Goal: Transaction & Acquisition: Purchase product/service

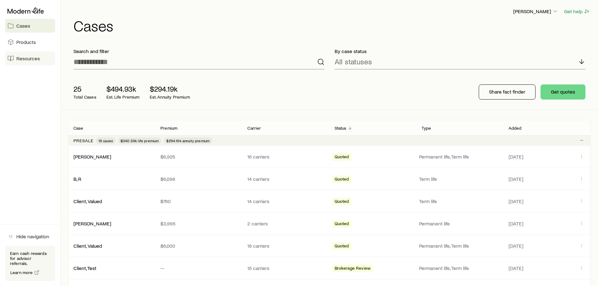
click at [19, 60] on span "Resources" at bounding box center [28, 58] width 24 height 6
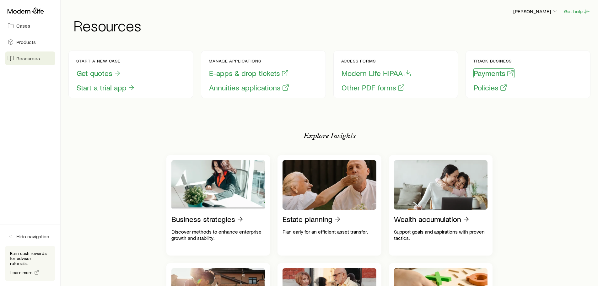
click at [488, 72] on button "Payments" at bounding box center [494, 73] width 41 height 10
click at [484, 88] on button "Policies" at bounding box center [491, 88] width 34 height 10
click at [20, 25] on span "Cases" at bounding box center [23, 26] width 14 height 6
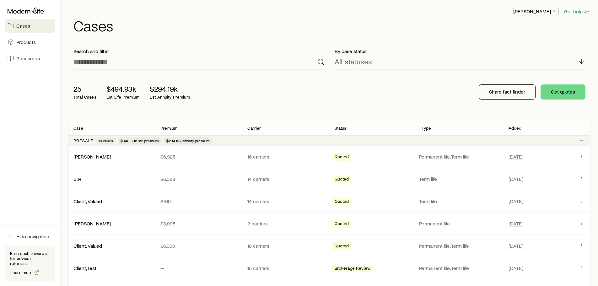
click at [550, 11] on p "[PERSON_NAME]" at bounding box center [535, 11] width 45 height 6
click at [524, 27] on span "Licenses and contracts" at bounding box center [523, 28] width 51 height 6
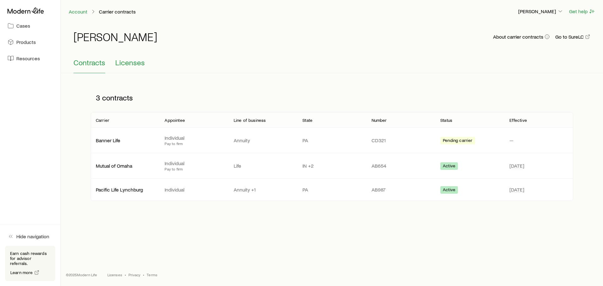
click at [135, 64] on span "Licenses" at bounding box center [130, 62] width 30 height 9
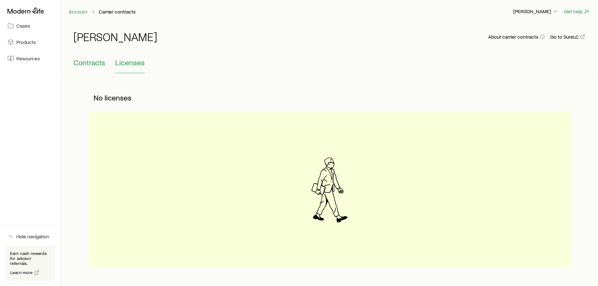
click at [92, 59] on span "Contracts" at bounding box center [89, 62] width 32 height 9
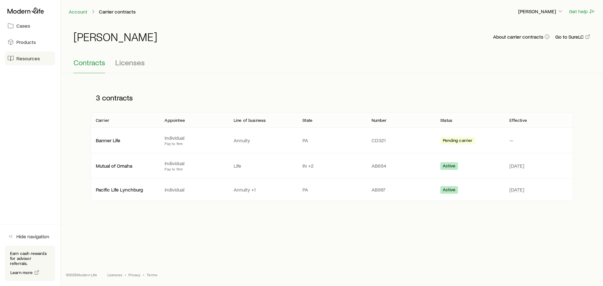
click at [25, 59] on span "Resources" at bounding box center [28, 58] width 24 height 6
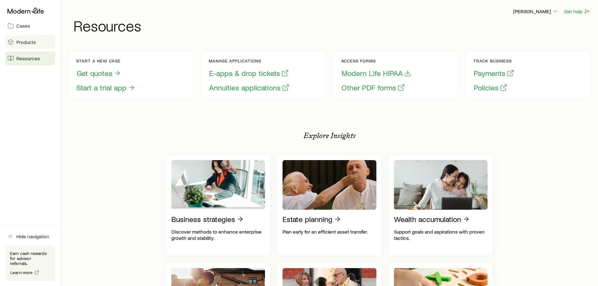
click at [31, 41] on span "Products" at bounding box center [25, 42] width 19 height 6
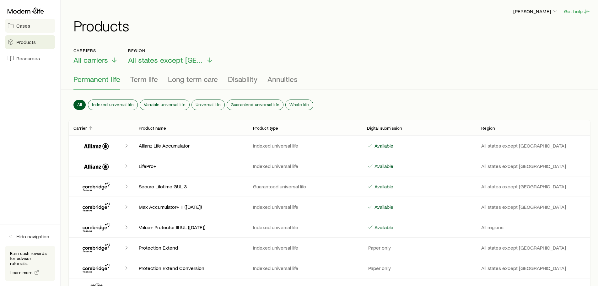
click at [25, 24] on span "Cases" at bounding box center [23, 26] width 14 height 6
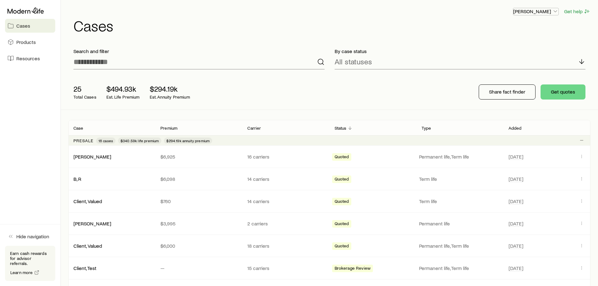
click at [555, 10] on icon "button" at bounding box center [555, 11] width 6 height 6
click at [521, 26] on span "Licenses and contracts" at bounding box center [523, 28] width 51 height 6
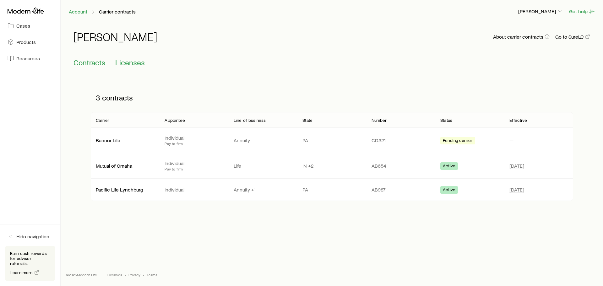
click at [132, 63] on span "Licenses" at bounding box center [130, 62] width 30 height 9
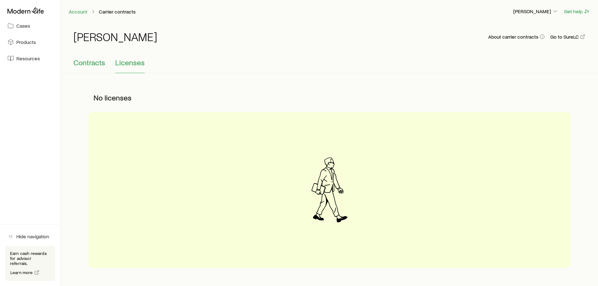
click at [93, 65] on span "Contracts" at bounding box center [89, 62] width 32 height 9
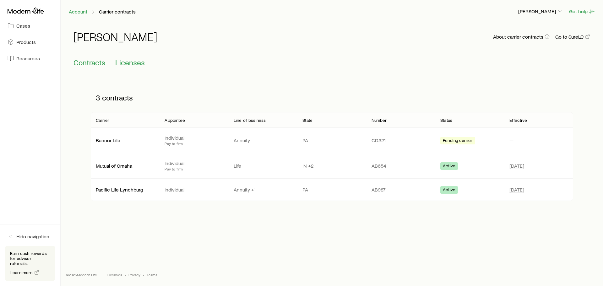
click at [134, 60] on span "Licenses" at bounding box center [130, 62] width 30 height 9
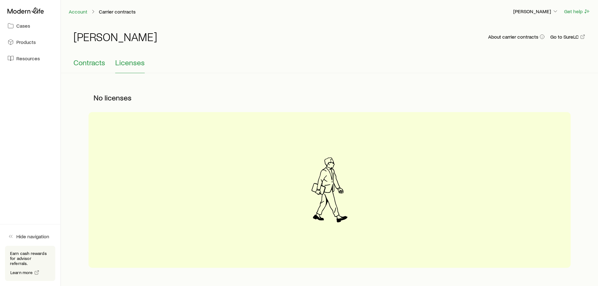
click at [86, 60] on span "Contracts" at bounding box center [89, 62] width 32 height 9
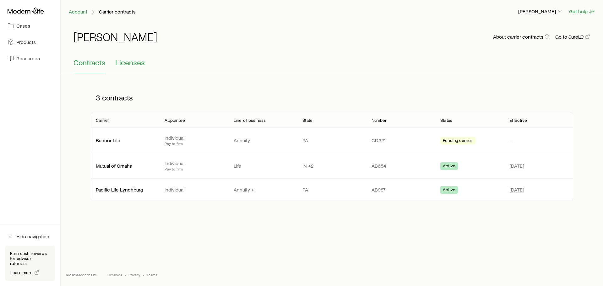
click at [132, 64] on span "Licenses" at bounding box center [130, 62] width 30 height 9
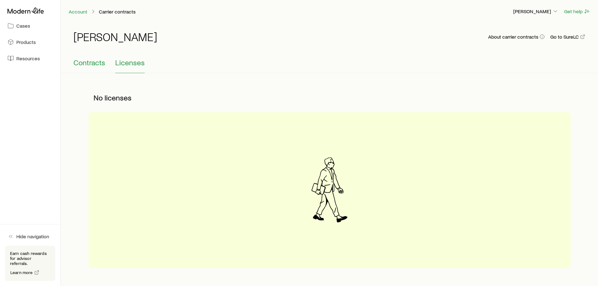
click at [93, 64] on span "Contracts" at bounding box center [89, 62] width 32 height 9
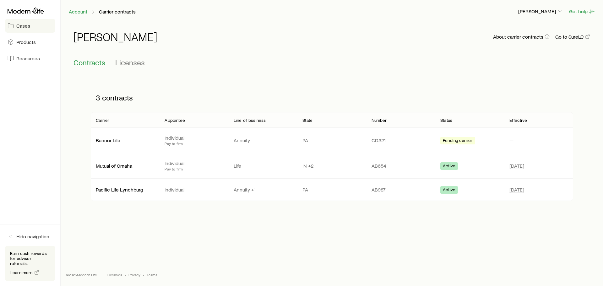
click at [20, 23] on span "Cases" at bounding box center [23, 26] width 14 height 6
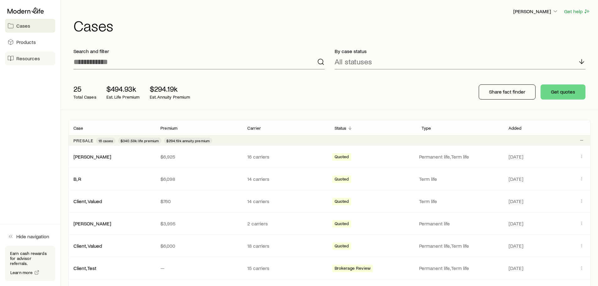
click at [25, 60] on span "Resources" at bounding box center [28, 58] width 24 height 6
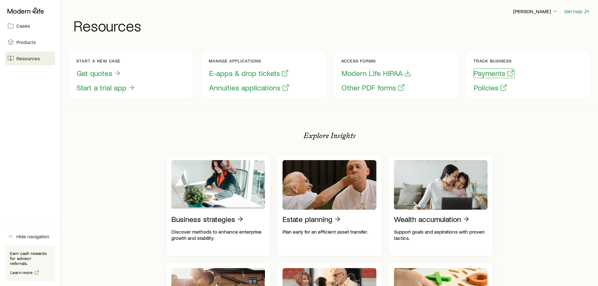
click at [488, 72] on button "Payments" at bounding box center [494, 73] width 41 height 10
click at [485, 90] on button "Policies" at bounding box center [491, 88] width 34 height 10
click at [19, 24] on span "Cases" at bounding box center [23, 26] width 14 height 6
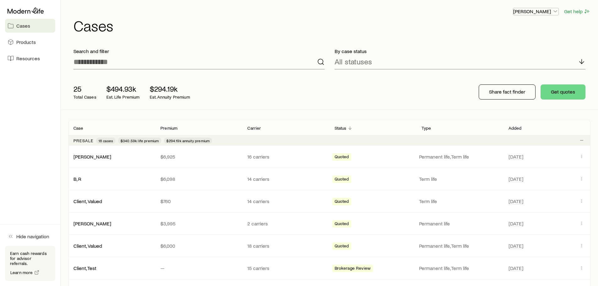
click at [555, 11] on icon "button" at bounding box center [555, 11] width 6 height 6
click at [517, 30] on span "Licenses and contracts" at bounding box center [523, 28] width 51 height 6
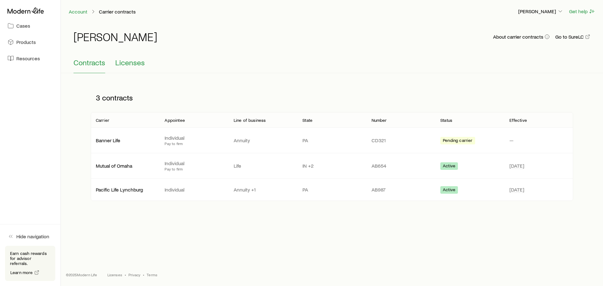
click at [133, 63] on span "Licenses" at bounding box center [130, 62] width 30 height 9
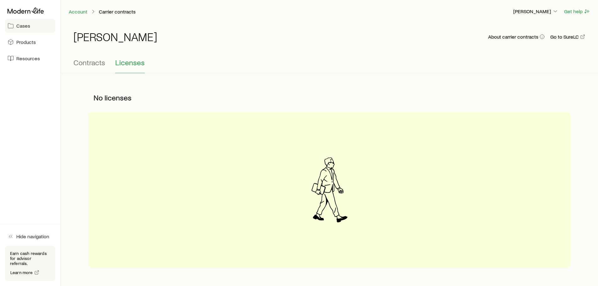
click at [24, 23] on span "Cases" at bounding box center [23, 26] width 14 height 6
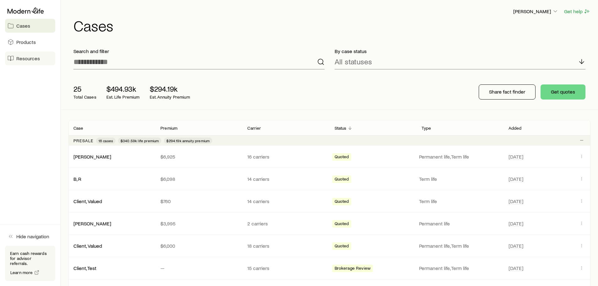
click at [19, 59] on span "Resources" at bounding box center [28, 58] width 24 height 6
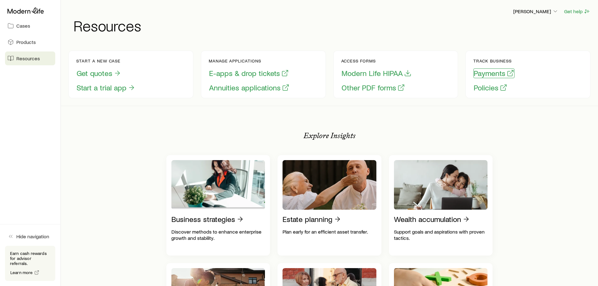
click at [487, 74] on button "Payments" at bounding box center [494, 73] width 41 height 10
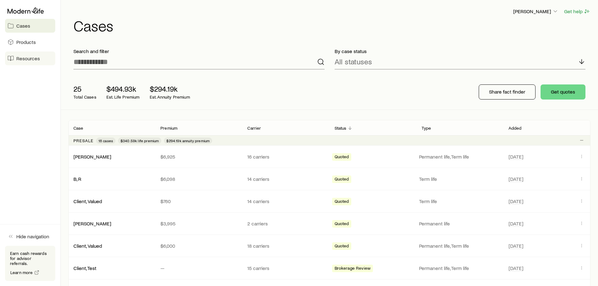
click at [23, 59] on span "Resources" at bounding box center [28, 58] width 24 height 6
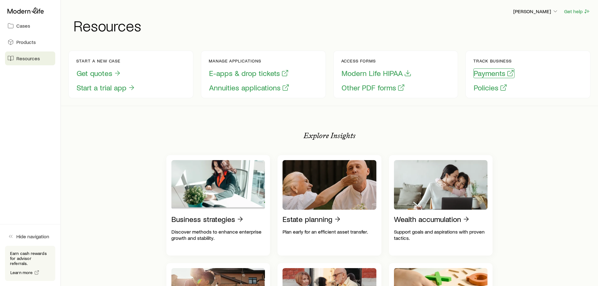
click at [490, 73] on button "Payments" at bounding box center [494, 73] width 41 height 10
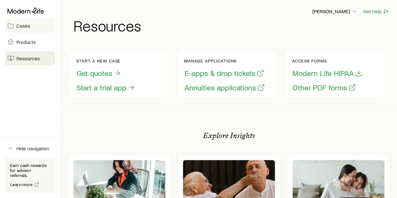
click at [27, 26] on span "Cases" at bounding box center [23, 26] width 14 height 6
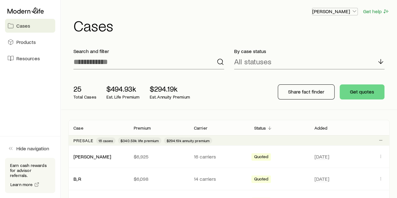
click at [355, 12] on icon "button" at bounding box center [354, 11] width 6 height 6
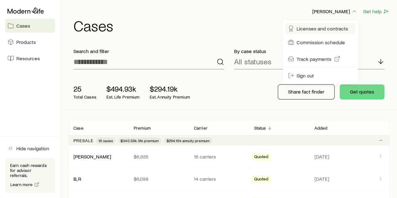
click at [317, 28] on span "Licenses and contracts" at bounding box center [322, 28] width 51 height 6
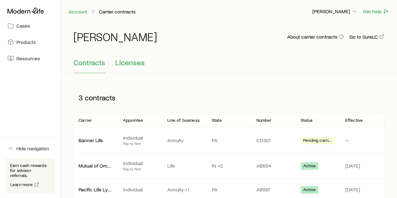
click at [136, 62] on span "Licenses" at bounding box center [130, 62] width 30 height 9
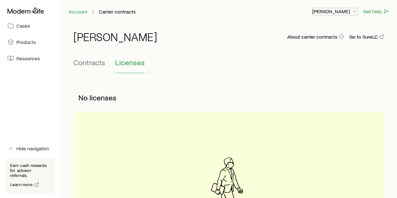
click at [355, 11] on icon "button" at bounding box center [354, 11] width 6 height 6
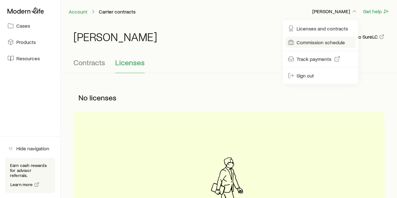
click at [316, 42] on span "Commission schedule" at bounding box center [321, 42] width 48 height 6
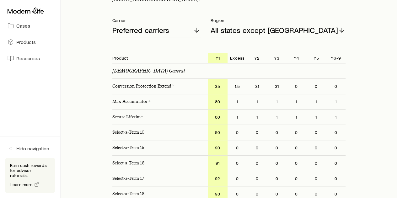
scroll to position [94, 0]
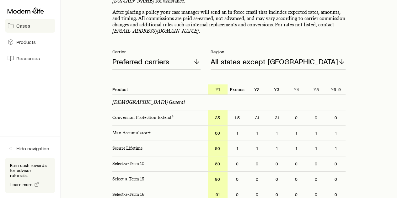
click at [22, 26] on span "Cases" at bounding box center [23, 26] width 14 height 6
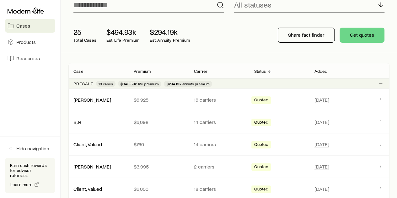
scroll to position [63, 0]
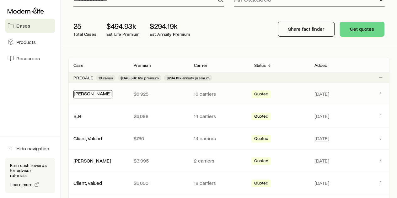
click at [83, 93] on link "[PERSON_NAME]" at bounding box center [93, 93] width 38 height 6
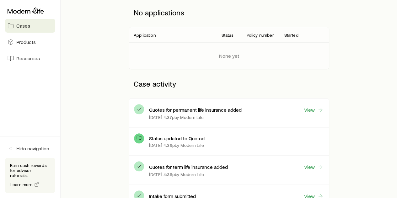
scroll to position [94, 0]
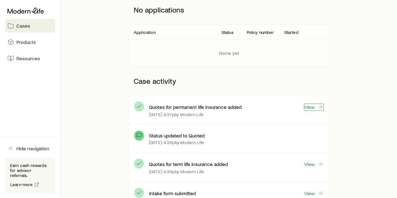
click at [320, 107] on icon at bounding box center [320, 107] width 6 height 6
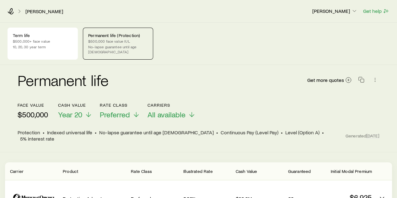
click at [130, 41] on p "$500,000 face value IUL" at bounding box center [118, 41] width 60 height 5
click at [35, 10] on link "[PERSON_NAME]" at bounding box center [44, 11] width 38 height 6
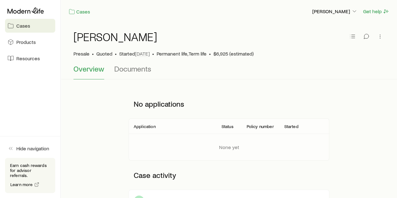
click at [24, 24] on span "Cases" at bounding box center [23, 26] width 14 height 6
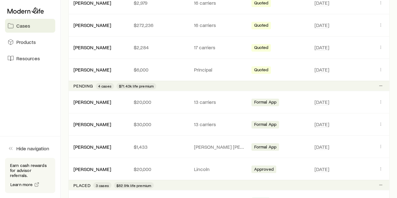
scroll to position [471, 0]
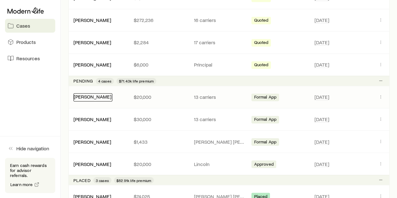
click at [89, 94] on link "[PERSON_NAME]" at bounding box center [93, 97] width 38 height 6
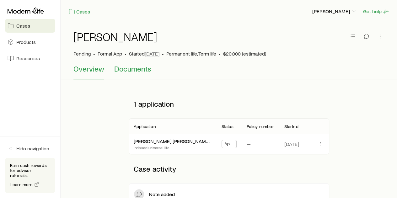
click at [123, 70] on span "Documents" at bounding box center [132, 68] width 37 height 9
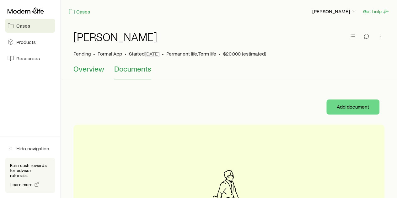
click at [94, 69] on span "Overview" at bounding box center [88, 68] width 31 height 9
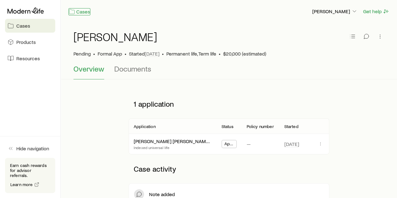
click at [83, 10] on link "Cases" at bounding box center [79, 11] width 22 height 7
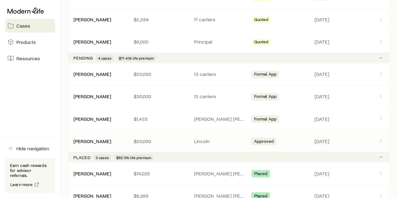
scroll to position [502, 0]
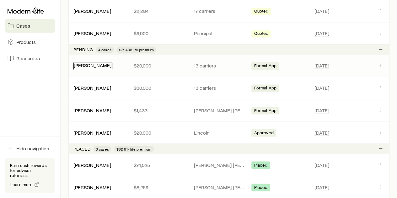
click at [90, 64] on link "[PERSON_NAME]" at bounding box center [93, 65] width 38 height 6
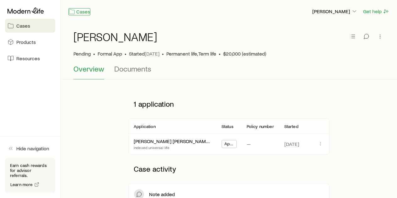
click at [82, 12] on link "Cases" at bounding box center [79, 11] width 22 height 7
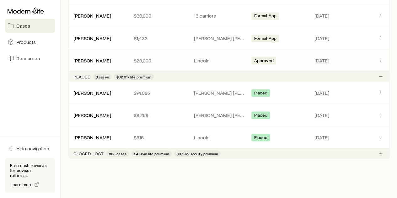
scroll to position [585, 0]
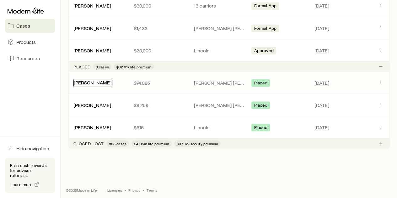
click at [97, 79] on link "[PERSON_NAME]" at bounding box center [93, 82] width 38 height 6
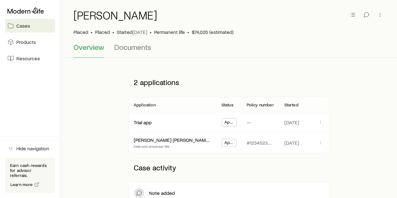
scroll to position [31, 0]
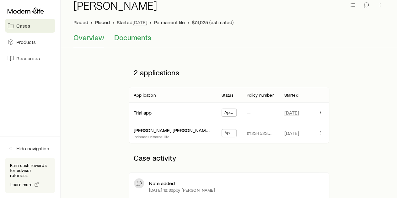
click at [126, 37] on span "Documents" at bounding box center [132, 37] width 37 height 9
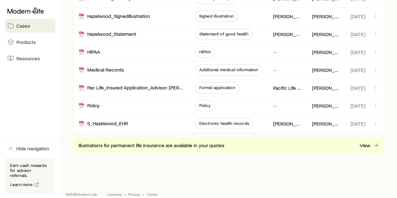
scroll to position [188, 0]
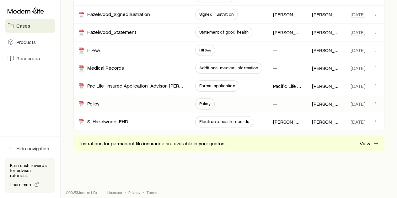
click at [202, 101] on span "Policy" at bounding box center [204, 103] width 11 height 5
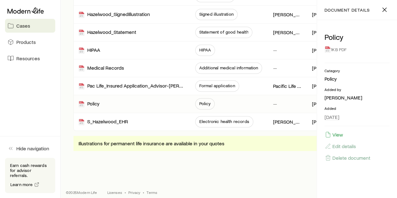
click at [332, 50] on div "1KB PDF" at bounding box center [357, 49] width 65 height 11
click at [335, 135] on button "View" at bounding box center [334, 134] width 19 height 7
click at [205, 49] on span "HIPAA" at bounding box center [205, 49] width 12 height 5
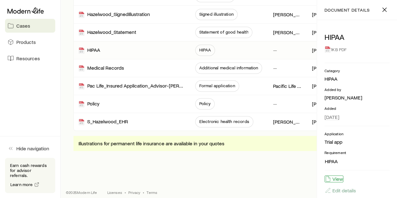
click at [335, 178] on button "View" at bounding box center [334, 179] width 19 height 7
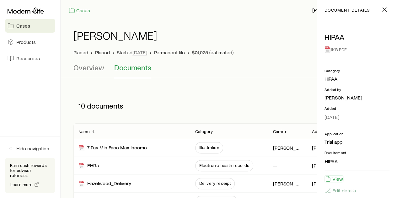
scroll to position [0, 0]
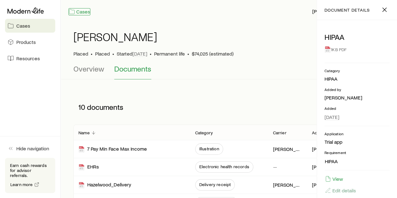
click at [83, 11] on link "Cases" at bounding box center [79, 11] width 22 height 7
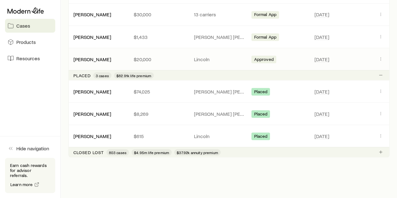
scroll to position [585, 0]
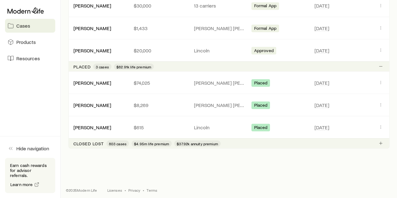
click at [90, 141] on p "Closed lost" at bounding box center [88, 143] width 30 height 5
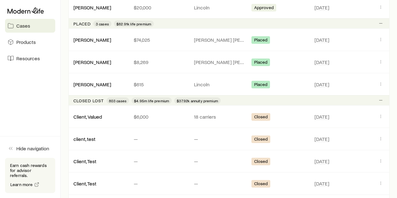
scroll to position [647, 0]
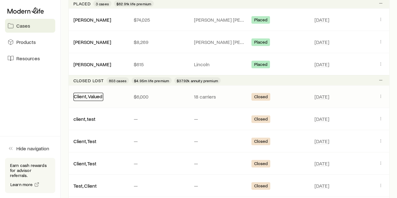
click at [90, 94] on link "Client, Valued" at bounding box center [88, 96] width 29 height 6
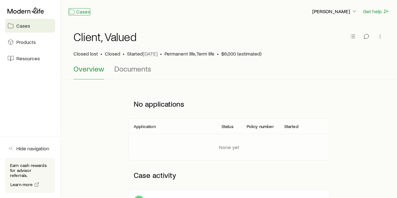
click at [84, 10] on link "Cases" at bounding box center [79, 11] width 22 height 7
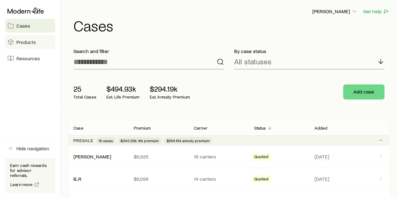
click at [24, 41] on span "Products" at bounding box center [25, 42] width 19 height 6
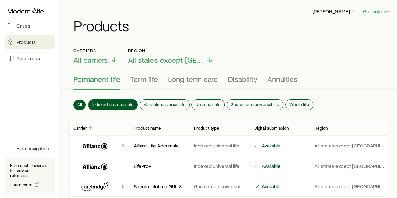
click at [111, 102] on span "Indexed universal life" at bounding box center [113, 104] width 42 height 5
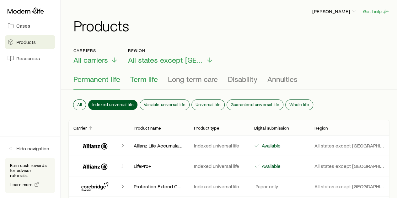
click at [152, 80] on span "Term life" at bounding box center [144, 79] width 28 height 9
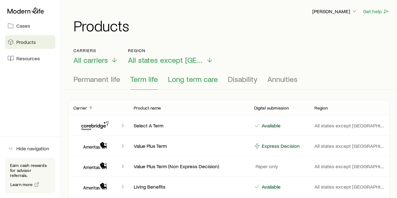
click at [188, 79] on span "Long term care" at bounding box center [193, 79] width 50 height 9
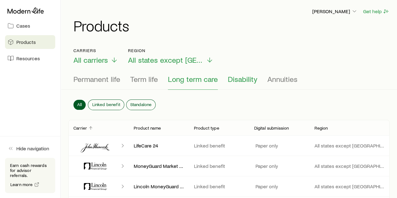
click at [240, 79] on span "Disability" at bounding box center [243, 79] width 30 height 9
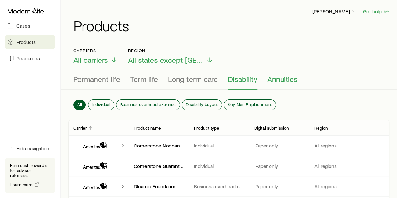
click at [284, 79] on span "Annuities" at bounding box center [283, 79] width 30 height 9
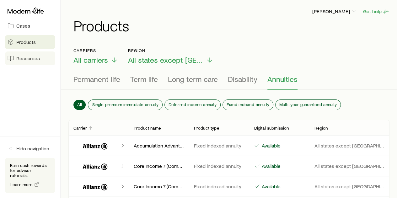
click at [24, 59] on span "Resources" at bounding box center [28, 58] width 24 height 6
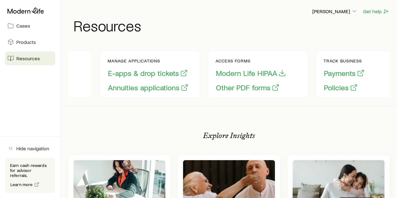
scroll to position [0, 108]
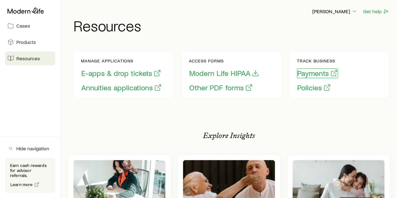
click at [311, 73] on button "Payments" at bounding box center [317, 73] width 41 height 10
click at [310, 87] on button "Policies" at bounding box center [314, 88] width 34 height 10
click at [26, 26] on span "Cases" at bounding box center [23, 26] width 14 height 6
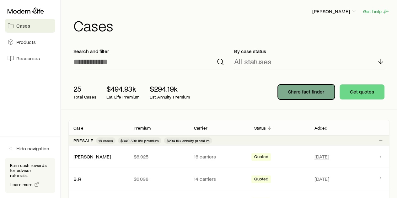
click at [309, 91] on p "Share fact finder" at bounding box center [306, 92] width 36 height 6
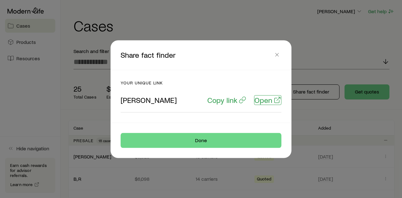
click at [266, 100] on p "Open" at bounding box center [263, 99] width 18 height 9
click at [277, 56] on icon "button" at bounding box center [277, 54] width 6 height 6
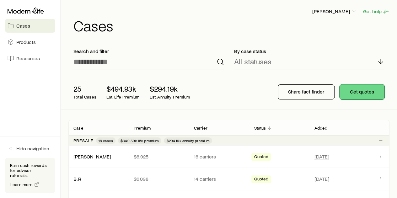
click at [361, 94] on button "Get quotes" at bounding box center [362, 91] width 45 height 15
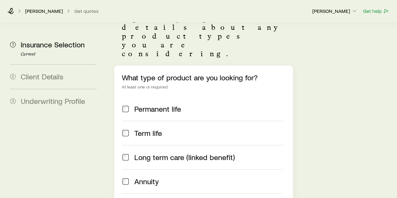
scroll to position [63, 0]
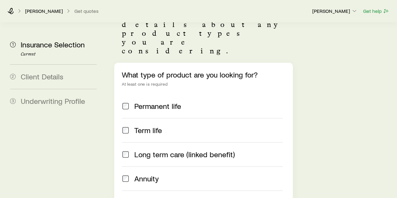
click at [121, 73] on div "What type of product are you looking for? At least one is required Permanent li…" at bounding box center [203, 143] width 178 height 160
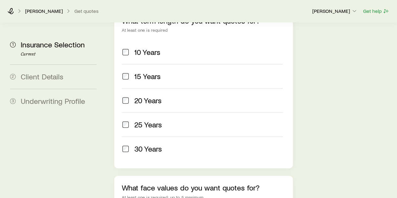
scroll to position [377, 0]
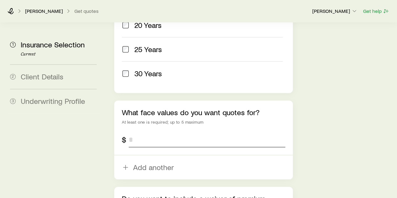
click at [148, 132] on input "tel" at bounding box center [207, 139] width 156 height 15
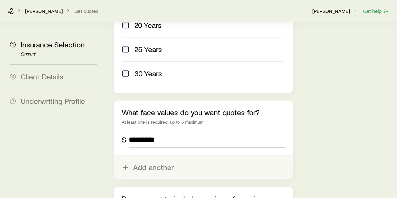
type input "*********"
click at [146, 155] on button "Add another" at bounding box center [203, 167] width 178 height 24
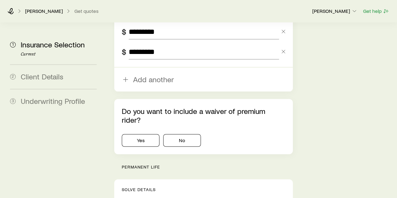
scroll to position [502, 0]
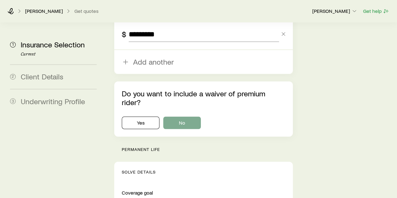
type input "*********"
click at [185, 116] on button "No" at bounding box center [182, 122] width 38 height 13
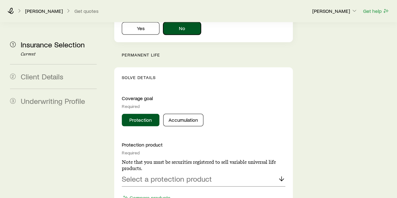
scroll to position [628, 0]
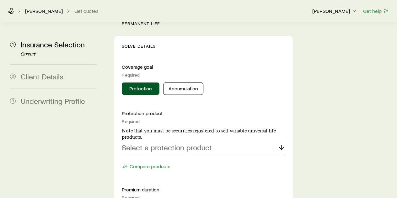
click at [193, 143] on p "Select a protection product" at bounding box center [167, 147] width 90 height 9
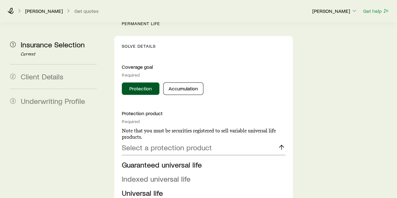
click at [159, 174] on span "Indexed universal life" at bounding box center [156, 178] width 69 height 9
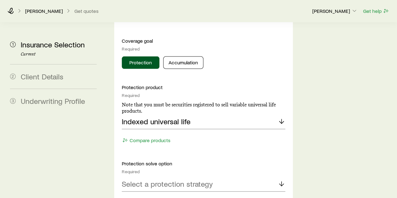
scroll to position [691, 0]
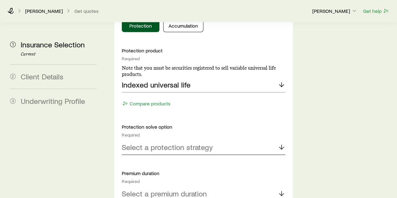
click at [187, 143] on p "Select a protection strategy" at bounding box center [167, 147] width 91 height 9
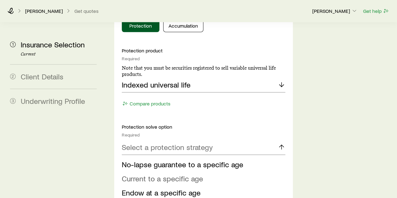
click at [164, 174] on span "Current to a specific age" at bounding box center [162, 178] width 81 height 9
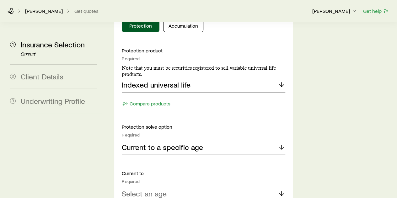
click at [152, 189] on p "Select an age" at bounding box center [144, 193] width 45 height 9
click at [152, 100] on button "Compare products" at bounding box center [146, 103] width 49 height 7
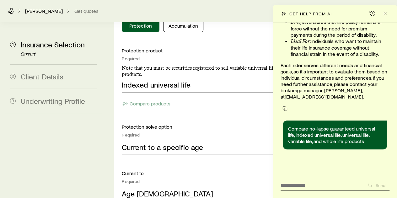
scroll to position [88991, 0]
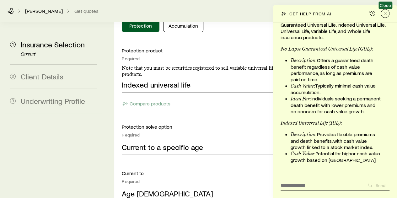
click at [386, 14] on icon "Close" at bounding box center [385, 13] width 6 height 6
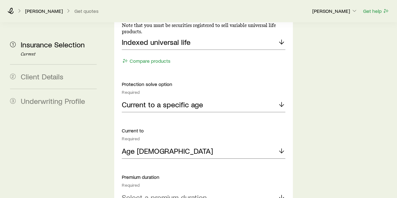
scroll to position [754, 0]
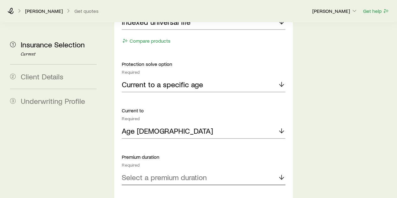
click at [178, 173] on p "Select a premium duration" at bounding box center [164, 177] width 85 height 9
click at [156, 190] on span "Continuous Pay (Level Pay)" at bounding box center [166, 194] width 88 height 9
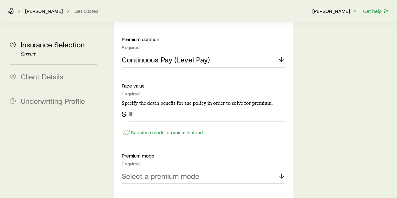
scroll to position [879, 0]
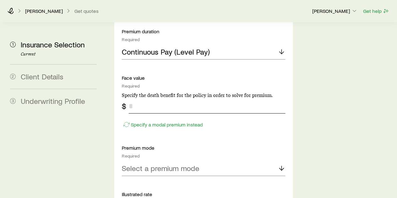
click at [137, 99] on input "tel" at bounding box center [207, 106] width 156 height 15
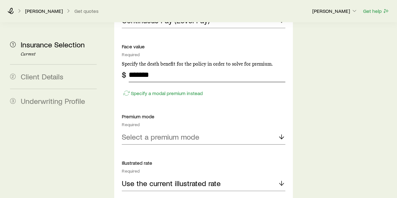
type input "*******"
click at [191, 133] on p "Select a premium mode" at bounding box center [161, 137] width 78 height 9
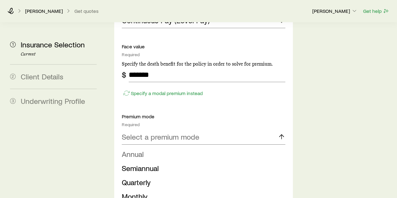
click at [144, 147] on li "Annual" at bounding box center [202, 154] width 160 height 14
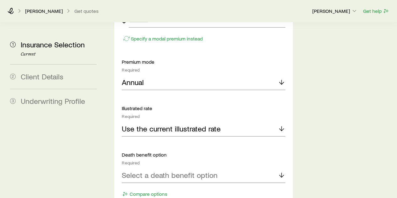
scroll to position [90065, 0]
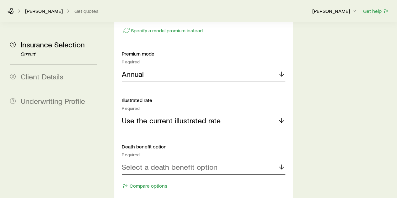
click at [203, 163] on p "Select a death benefit option" at bounding box center [170, 167] width 96 height 9
click at [159, 180] on span "Level (Option A)" at bounding box center [148, 184] width 52 height 9
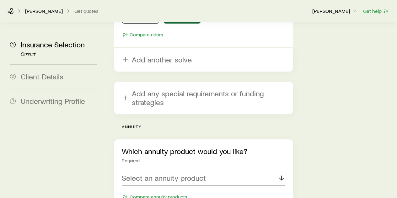
scroll to position [1340, 0]
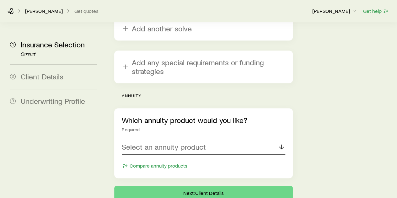
click at [196, 143] on p "Select an annuity product" at bounding box center [164, 147] width 84 height 9
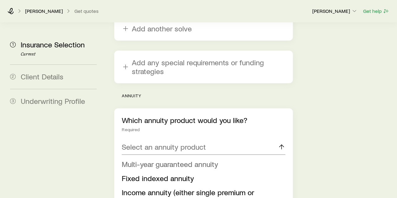
click at [164, 160] on span "Multi-year guaranteed annuity" at bounding box center [170, 164] width 96 height 9
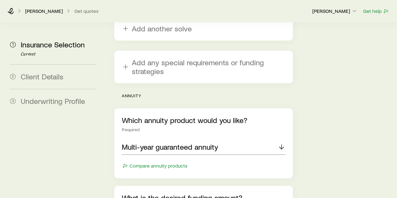
scroll to position [1403, 0]
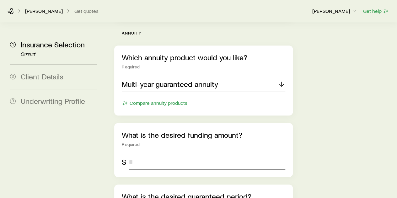
click at [154, 154] on input "tel" at bounding box center [207, 161] width 156 height 15
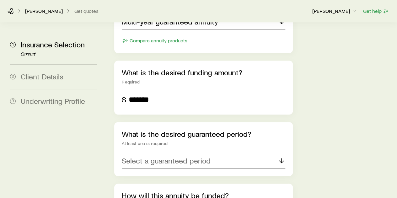
scroll to position [1465, 0]
type input "*******"
click at [282, 157] on icon at bounding box center [282, 161] width 8 height 8
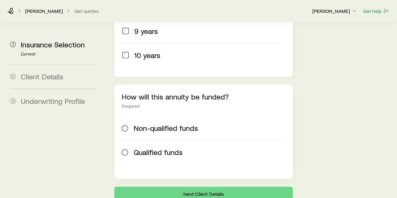
scroll to position [1565, 0]
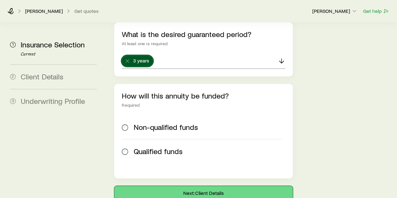
click at [203, 186] on button "Next: Client Details" at bounding box center [203, 193] width 178 height 15
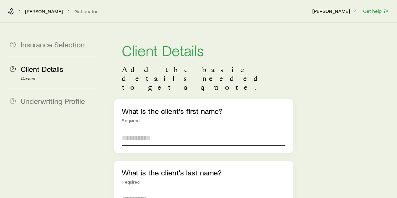
click at [148, 131] on input "text" at bounding box center [203, 138] width 163 height 15
type input "***"
drag, startPoint x: 141, startPoint y: 181, endPoint x: 132, endPoint y: 175, distance: 10.9
click at [140, 192] on input "text" at bounding box center [203, 199] width 163 height 15
type input "*"
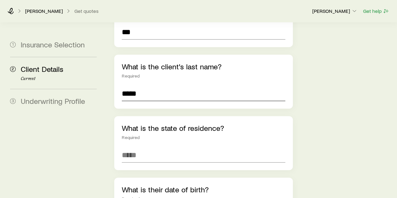
scroll to position [126, 0]
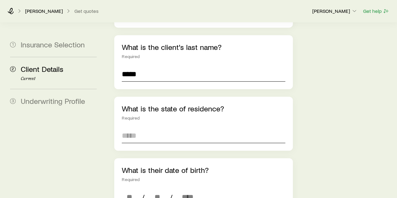
type input "*****"
click at [138, 128] on input at bounding box center [203, 135] width 163 height 15
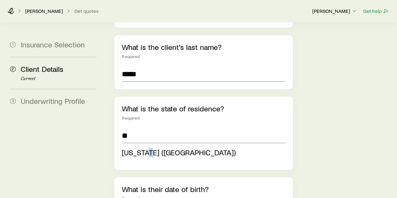
click at [149, 148] on span "[US_STATE] ([GEOGRAPHIC_DATA])" at bounding box center [179, 152] width 114 height 9
type input "**********"
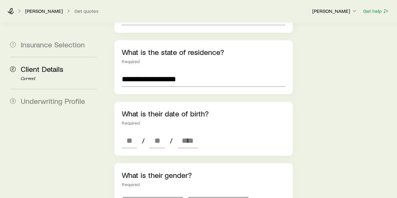
scroll to position [220, 0]
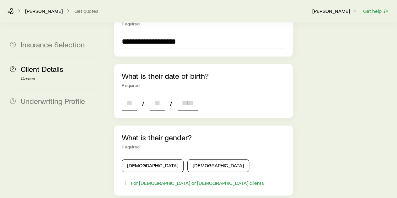
click at [128, 95] on input at bounding box center [129, 102] width 15 height 15
type input "*"
click at [165, 95] on input at bounding box center [157, 102] width 15 height 15
type input "*"
click at [183, 95] on input at bounding box center [188, 102] width 20 height 15
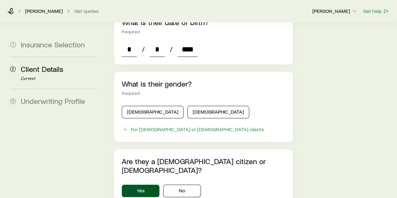
scroll to position [283, 0]
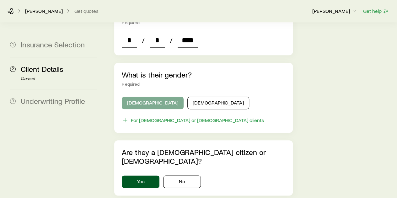
type input "****"
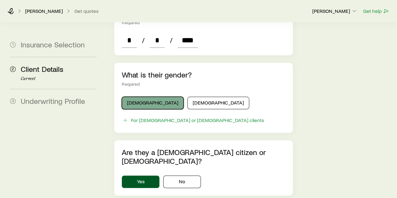
click at [146, 97] on button "[DEMOGRAPHIC_DATA]" at bounding box center [153, 103] width 62 height 13
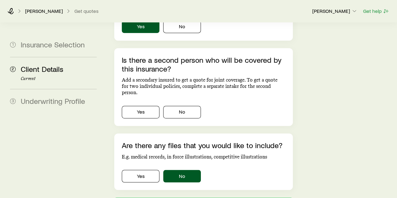
scroll to position [440, 0]
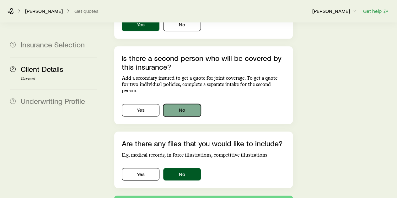
click at [187, 104] on button "No" at bounding box center [182, 110] width 38 height 13
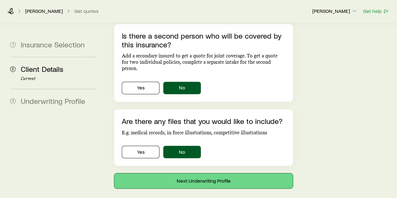
click at [209, 173] on button "Next: Underwriting Profile" at bounding box center [203, 180] width 178 height 15
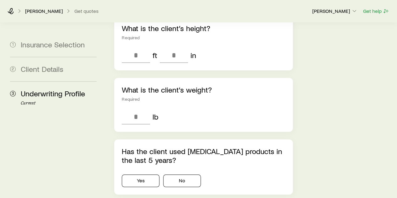
scroll to position [251, 0]
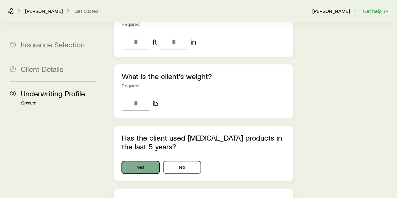
click at [145, 161] on button "Yes" at bounding box center [141, 167] width 38 height 13
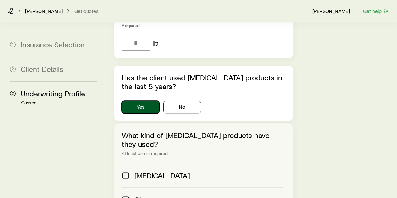
scroll to position [314, 0]
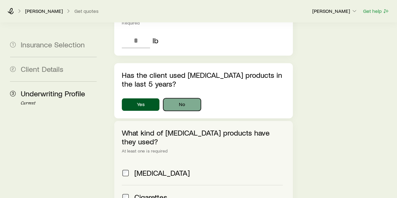
click at [191, 98] on button "No" at bounding box center [182, 104] width 38 height 13
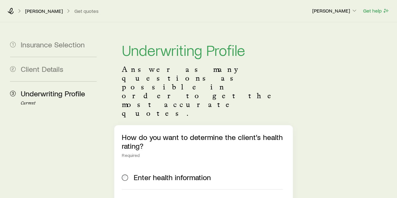
scroll to position [63, 0]
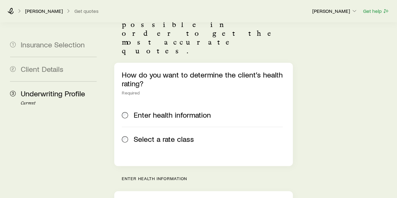
click at [128, 135] on span at bounding box center [125, 139] width 7 height 9
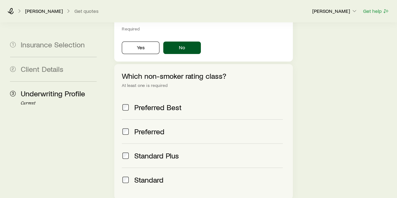
scroll to position [283, 0]
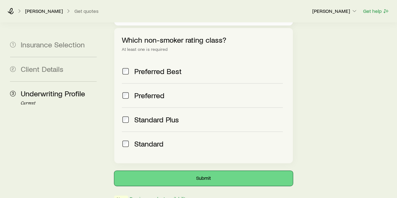
click at [202, 171] on button "Submit" at bounding box center [203, 178] width 178 height 15
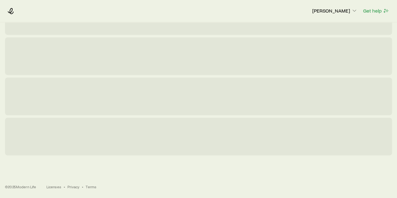
scroll to position [0, 0]
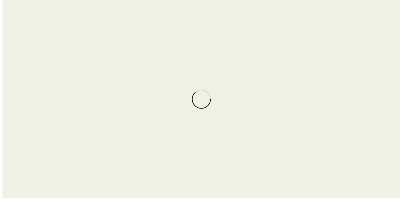
scroll to position [90674, 0]
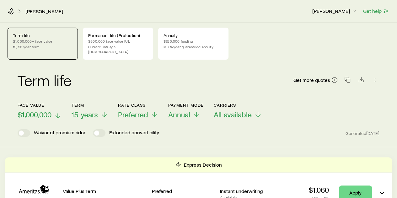
click at [57, 112] on icon at bounding box center [58, 116] width 8 height 8
click at [133, 92] on div "Term life Get more quotes" at bounding box center [199, 84] width 362 height 38
click at [104, 114] on line at bounding box center [104, 116] width 0 height 4
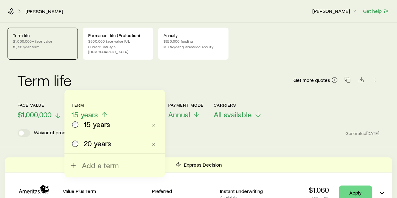
click at [182, 85] on div "Term life Get more quotes" at bounding box center [199, 84] width 362 height 23
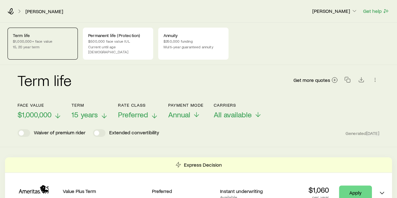
click at [152, 112] on icon at bounding box center [155, 116] width 8 height 8
click at [245, 91] on div "Term life Get more quotes" at bounding box center [199, 84] width 362 height 38
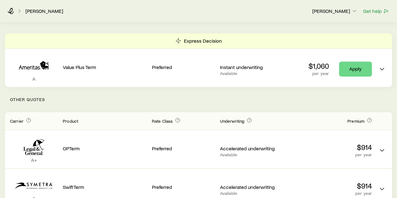
scroll to position [126, 0]
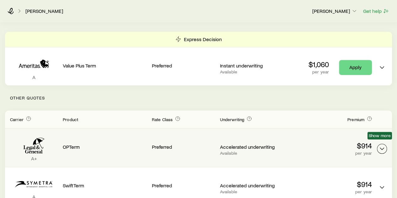
click at [382, 145] on icon "Term quotes" at bounding box center [382, 149] width 8 height 8
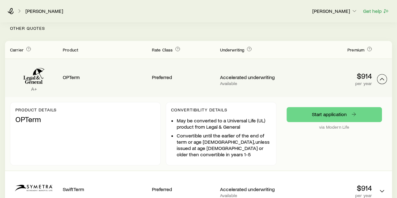
scroll to position [220, 0]
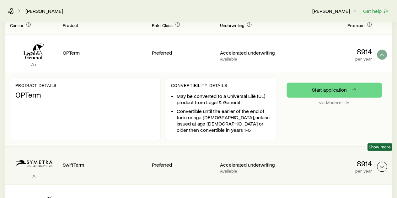
click at [381, 166] on polyline "Term quotes" at bounding box center [382, 167] width 4 height 2
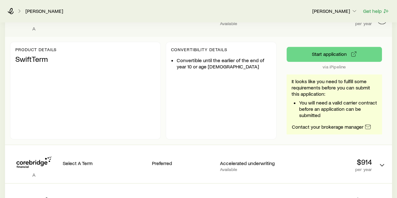
scroll to position [377, 0]
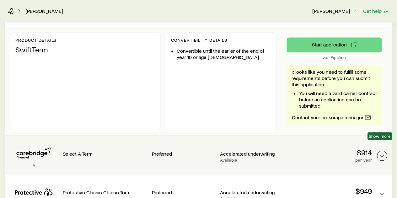
click at [382, 152] on icon "Term quotes" at bounding box center [382, 156] width 8 height 8
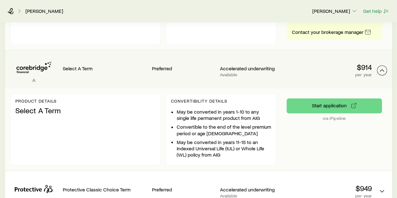
scroll to position [471, 0]
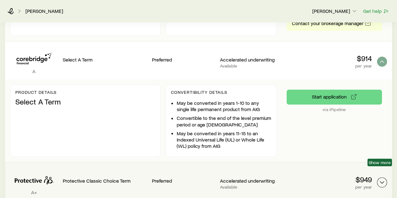
click at [383, 179] on icon "Term quotes" at bounding box center [382, 183] width 8 height 8
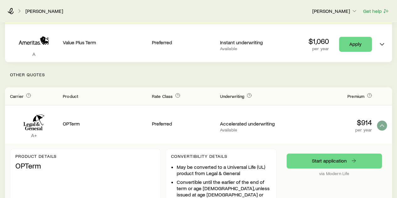
scroll to position [157, 0]
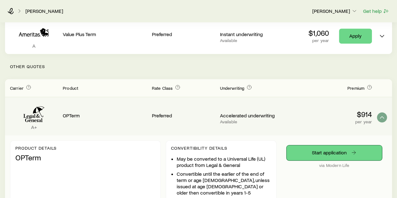
click at [335, 146] on link "Start application" at bounding box center [334, 152] width 95 height 15
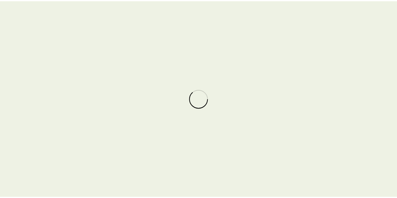
scroll to position [90674, 0]
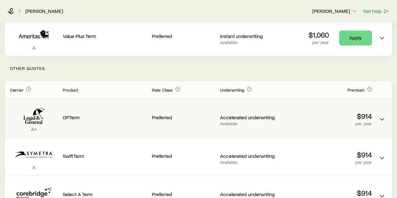
scroll to position [157, 0]
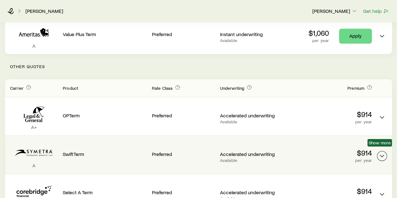
click at [386, 151] on button "Term quotes" at bounding box center [382, 156] width 10 height 10
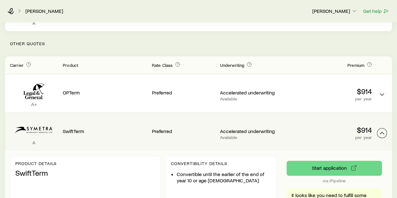
scroll to position [188, 0]
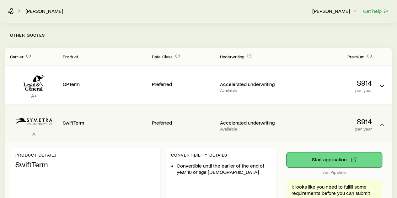
click at [338, 154] on button "Start application" at bounding box center [334, 159] width 95 height 15
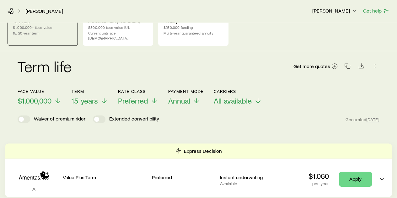
scroll to position [0, 0]
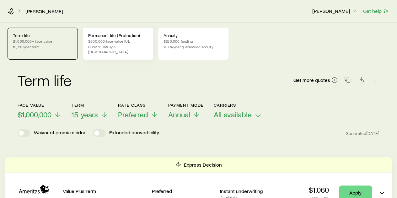
click at [116, 41] on p "$500,000 face value IUL" at bounding box center [118, 41] width 60 height 5
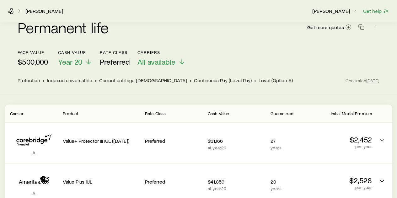
scroll to position [63, 0]
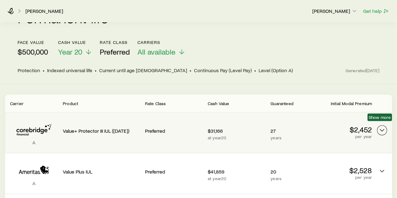
click at [382, 127] on icon "Permanent quotes" at bounding box center [382, 131] width 8 height 8
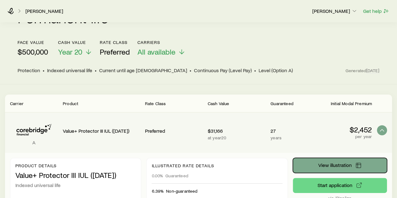
click at [339, 163] on span "View illustration" at bounding box center [335, 165] width 34 height 5
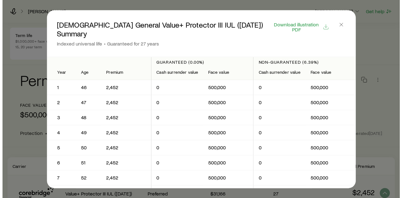
scroll to position [89938, 0]
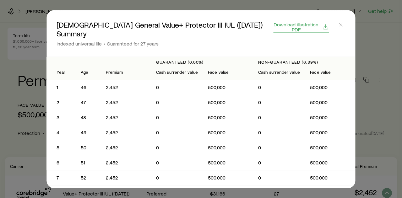
click at [295, 25] on span "Download illustration PDF" at bounding box center [296, 27] width 45 height 10
click at [294, 25] on span "Download illustration PDF" at bounding box center [296, 27] width 45 height 10
click at [342, 24] on icon "button" at bounding box center [341, 24] width 6 height 6
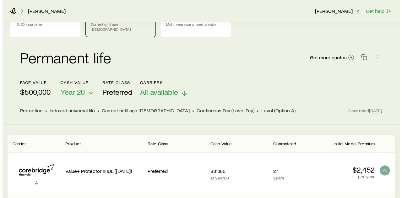
scroll to position [0, 0]
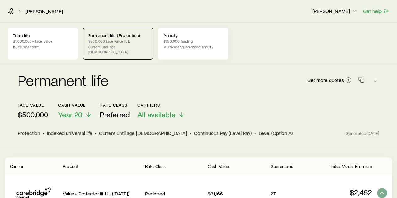
click at [188, 37] on p "Annuity" at bounding box center [194, 35] width 60 height 5
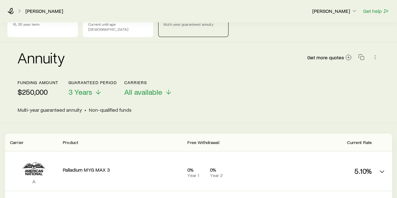
scroll to position [31, 0]
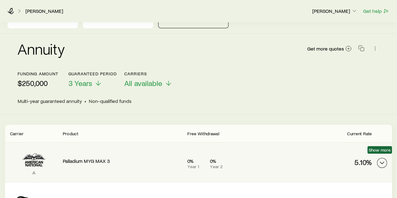
click at [382, 162] on polyline "MYGA quotes" at bounding box center [382, 163] width 4 height 2
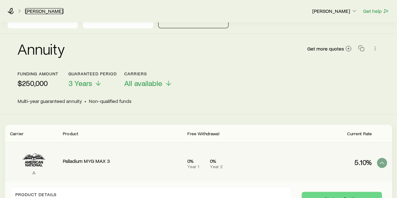
click at [38, 10] on link "[PERSON_NAME]" at bounding box center [44, 11] width 38 height 6
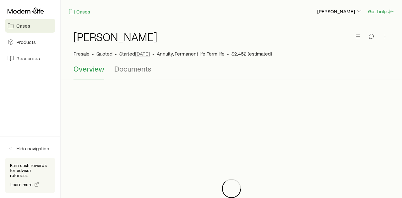
scroll to position [90674, 0]
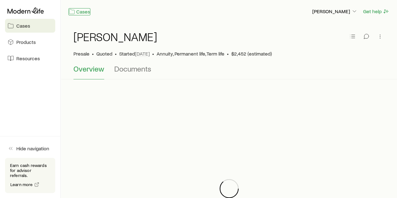
click at [82, 11] on link "Cases" at bounding box center [79, 11] width 22 height 7
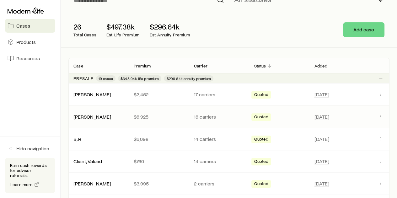
scroll to position [63, 0]
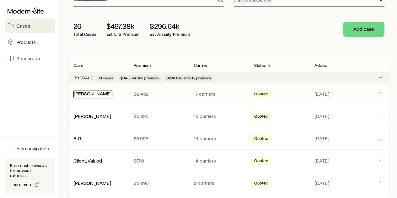
click at [85, 94] on link "[PERSON_NAME]" at bounding box center [93, 93] width 38 height 6
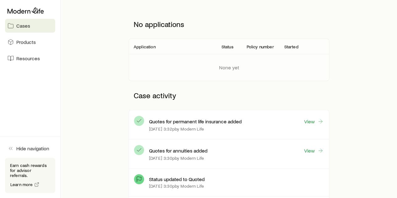
scroll to position [94, 0]
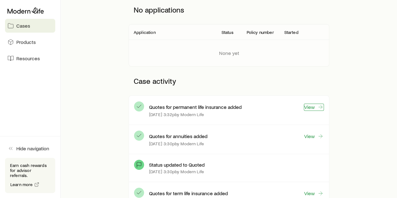
click at [317, 108] on link "View" at bounding box center [314, 107] width 20 height 7
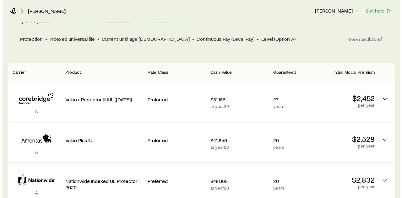
scroll to position [90674, 0]
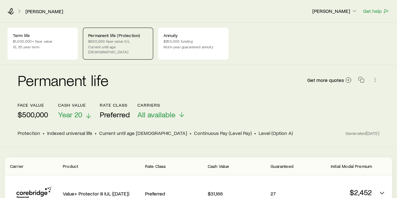
click at [86, 112] on icon at bounding box center [89, 116] width 8 height 8
click at [38, 12] on link "[PERSON_NAME]" at bounding box center [44, 11] width 38 height 6
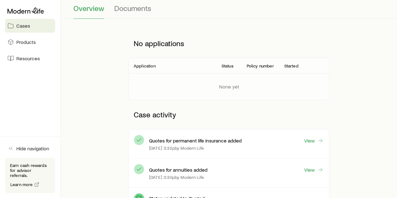
scroll to position [63, 0]
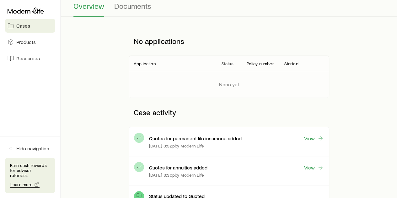
click at [23, 183] on span "Learn more" at bounding box center [21, 184] width 23 height 4
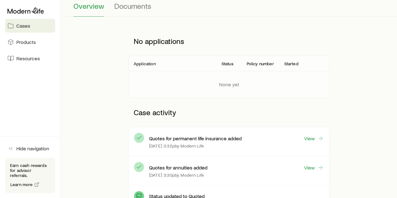
scroll to position [0, 0]
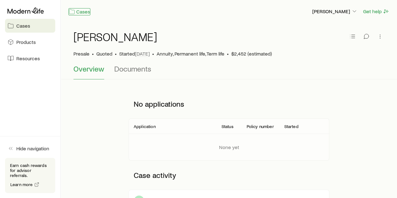
click at [81, 11] on link "Cases" at bounding box center [79, 11] width 22 height 7
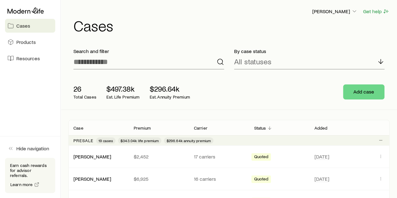
scroll to position [90674, 0]
